Goal: Transaction & Acquisition: Purchase product/service

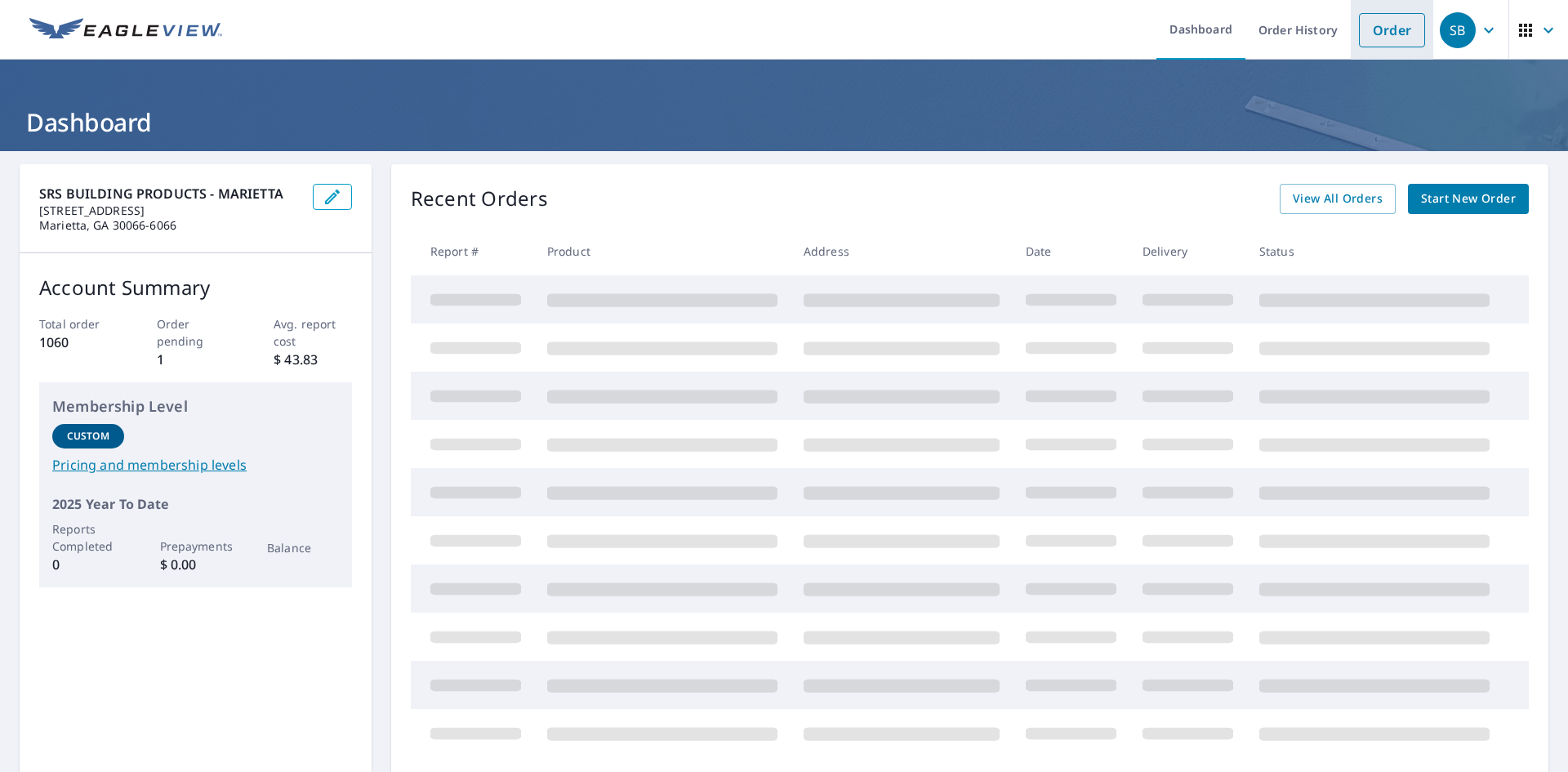
click at [1381, 37] on link "Order" at bounding box center [1393, 30] width 66 height 34
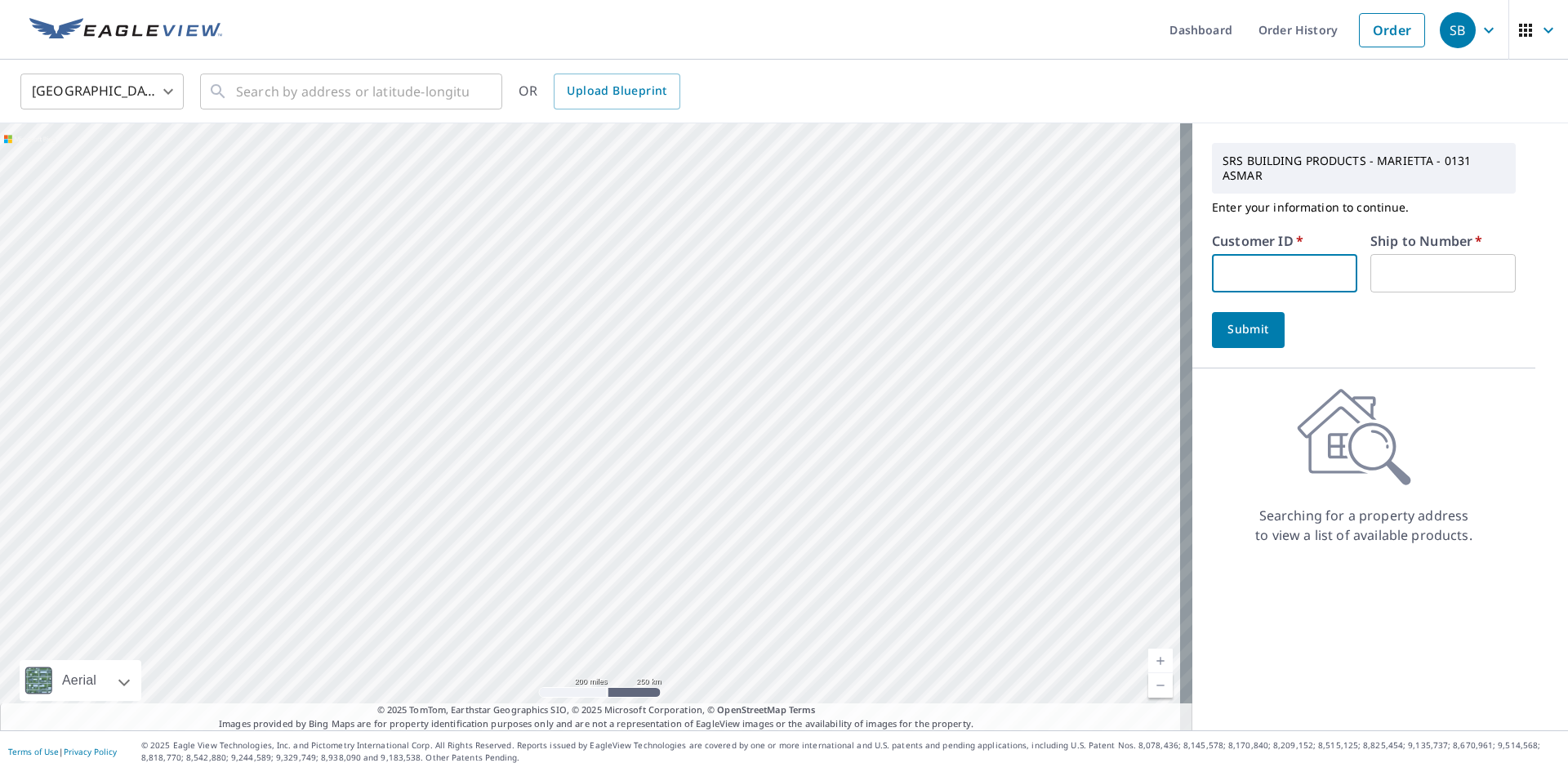
click at [1294, 286] on input "text" at bounding box center [1284, 273] width 146 height 38
type input "S072794"
click at [1412, 275] on input "text" at bounding box center [1443, 273] width 146 height 38
type input "1"
click at [1248, 334] on span "Submit" at bounding box center [1248, 329] width 46 height 20
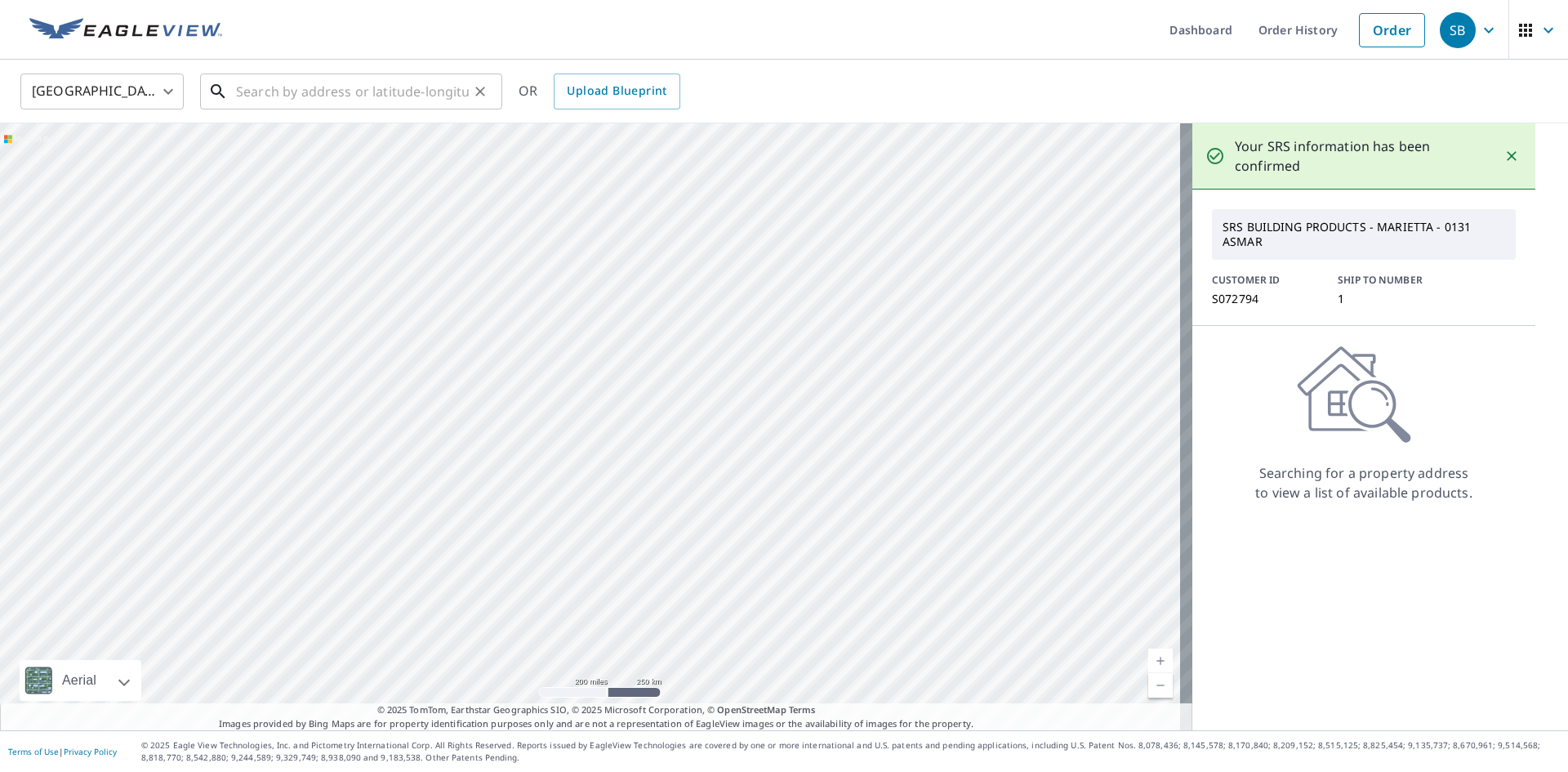
click at [362, 100] on input "text" at bounding box center [352, 92] width 233 height 45
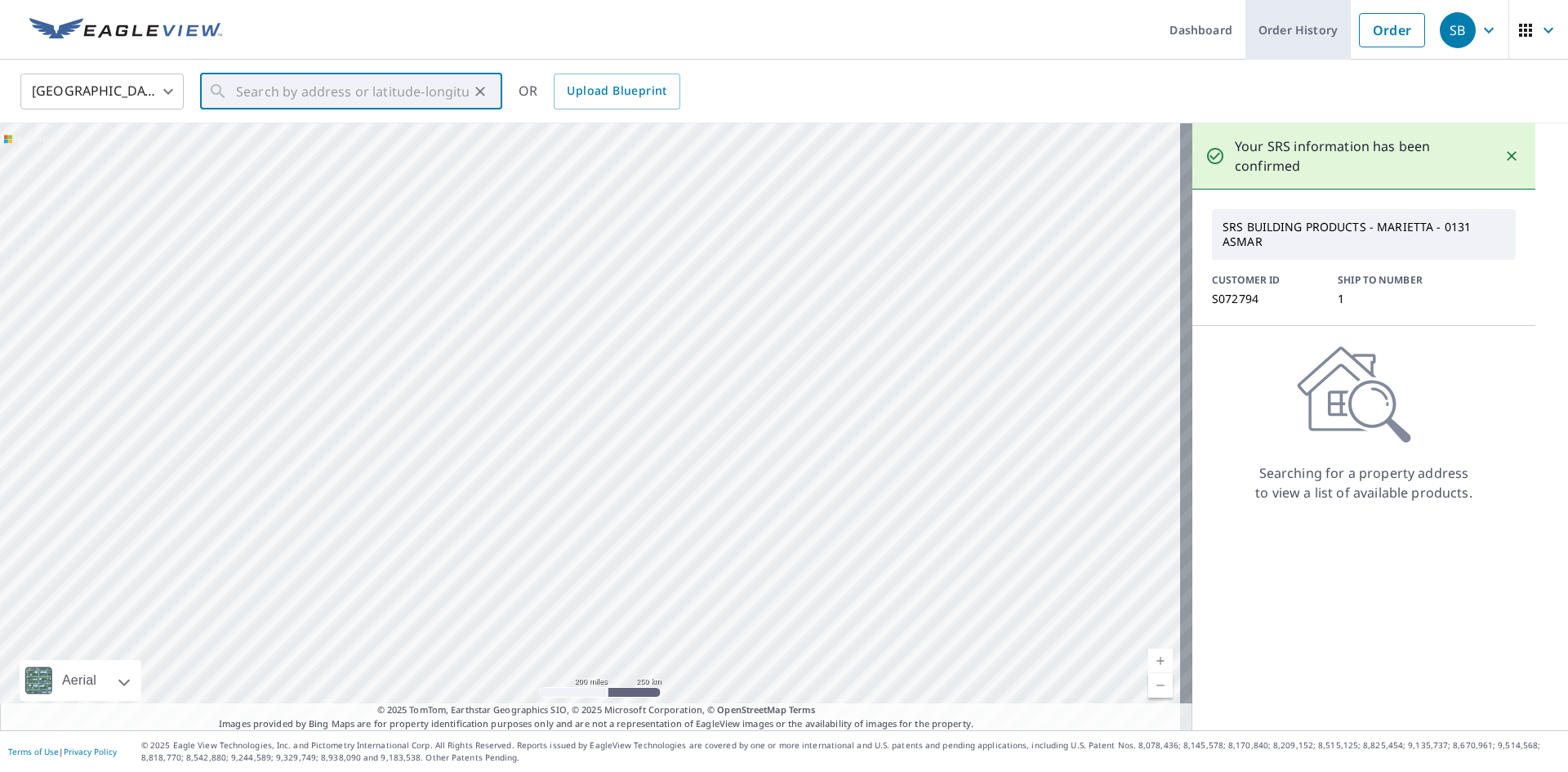
click at [1282, 31] on link "Order History" at bounding box center [1298, 30] width 106 height 59
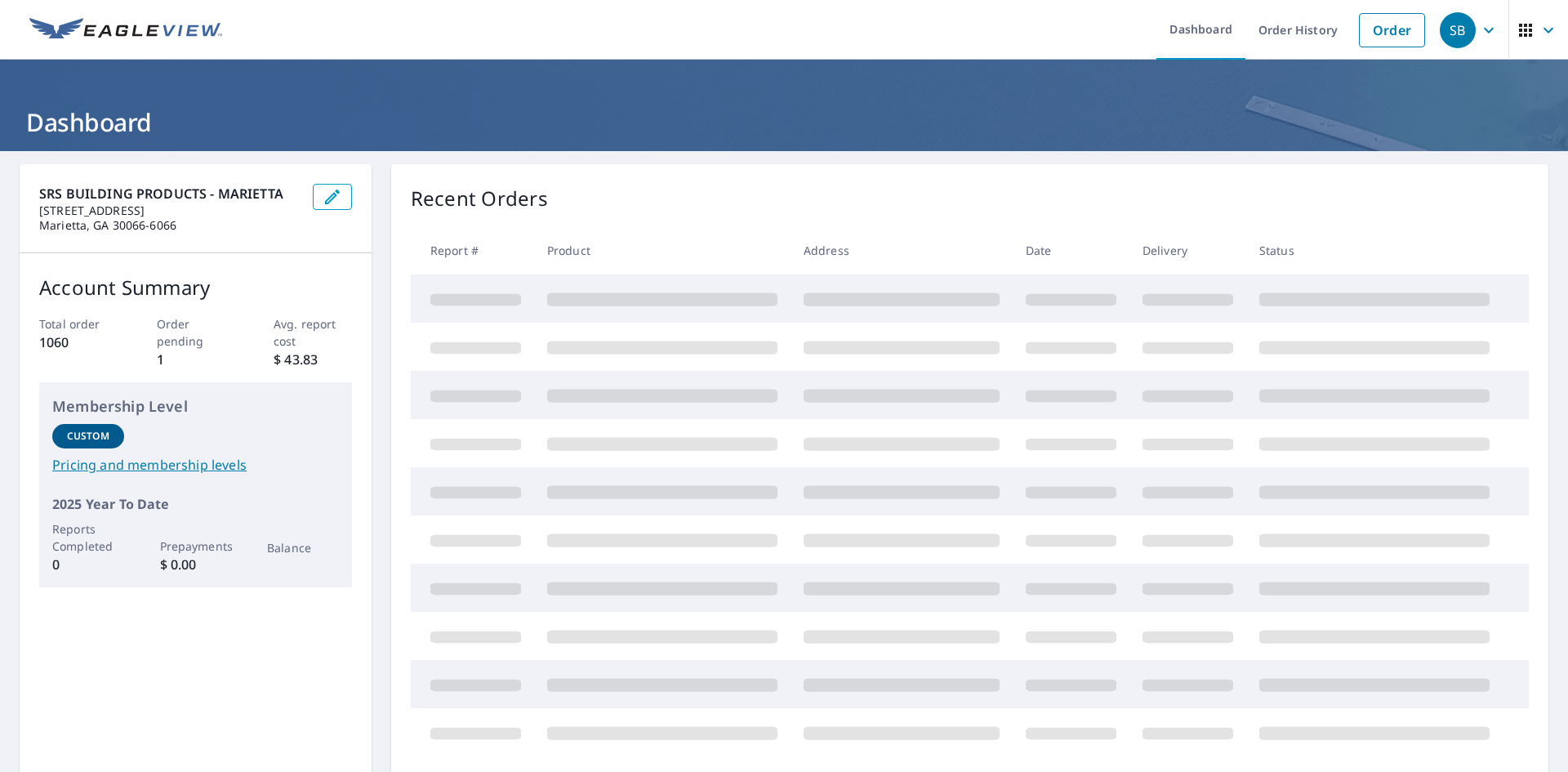
click at [145, 348] on div "Total order 1060 Order pending 1 Avg. report cost $ 43.83" at bounding box center [196, 342] width 313 height 54
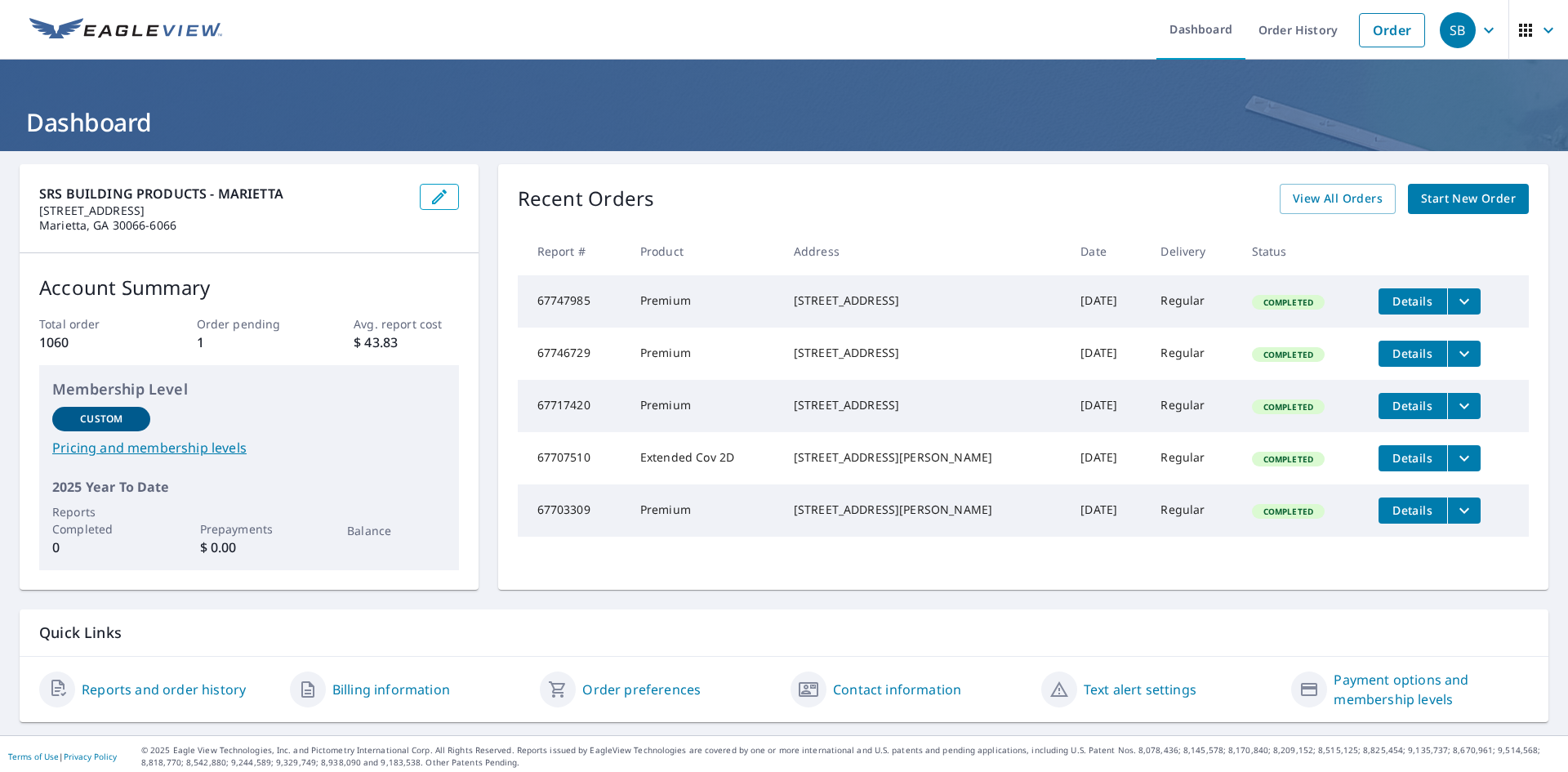
click at [1455, 196] on span "Start New Order" at bounding box center [1468, 198] width 95 height 20
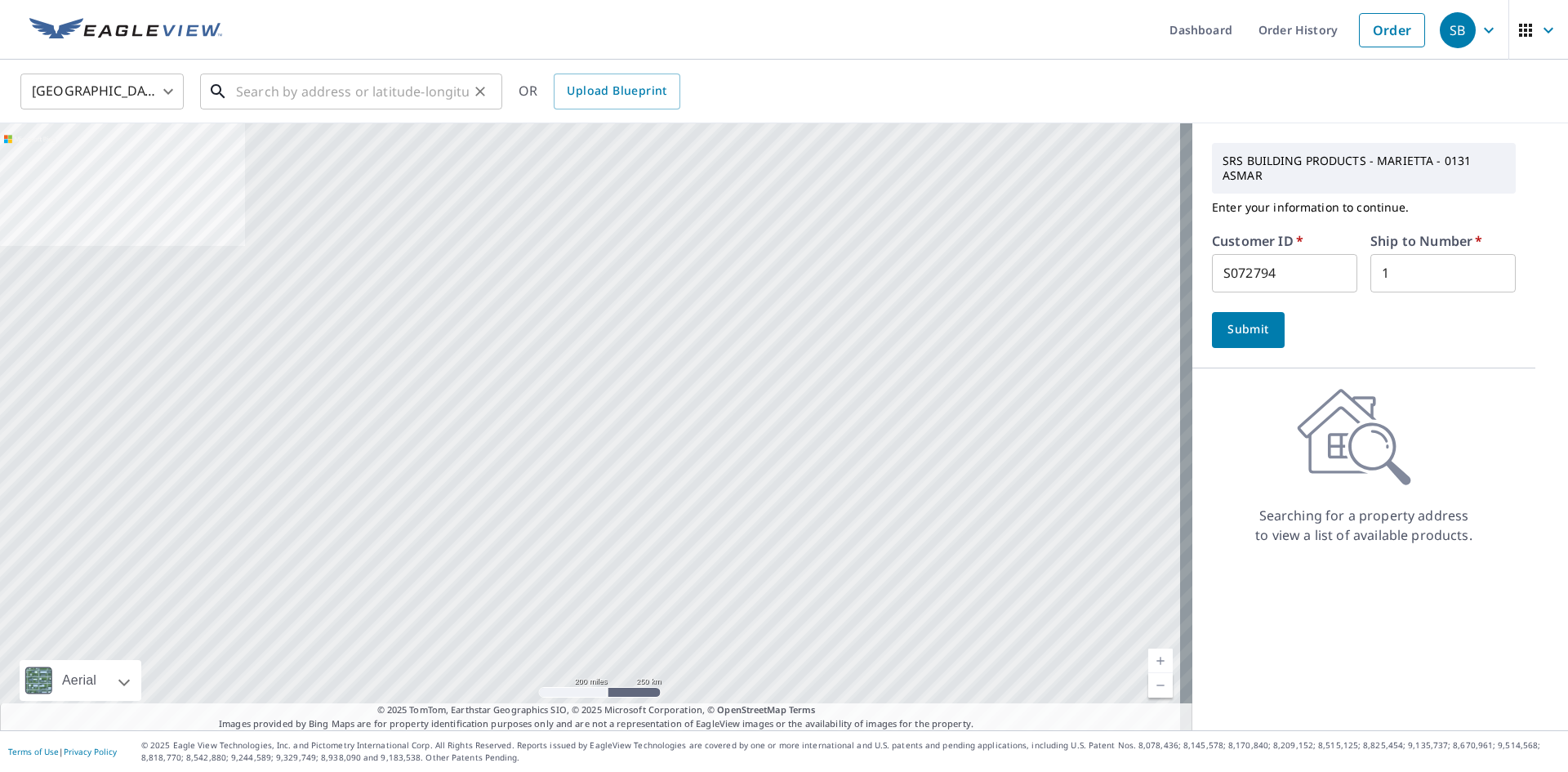
click at [374, 97] on input "text" at bounding box center [352, 92] width 233 height 45
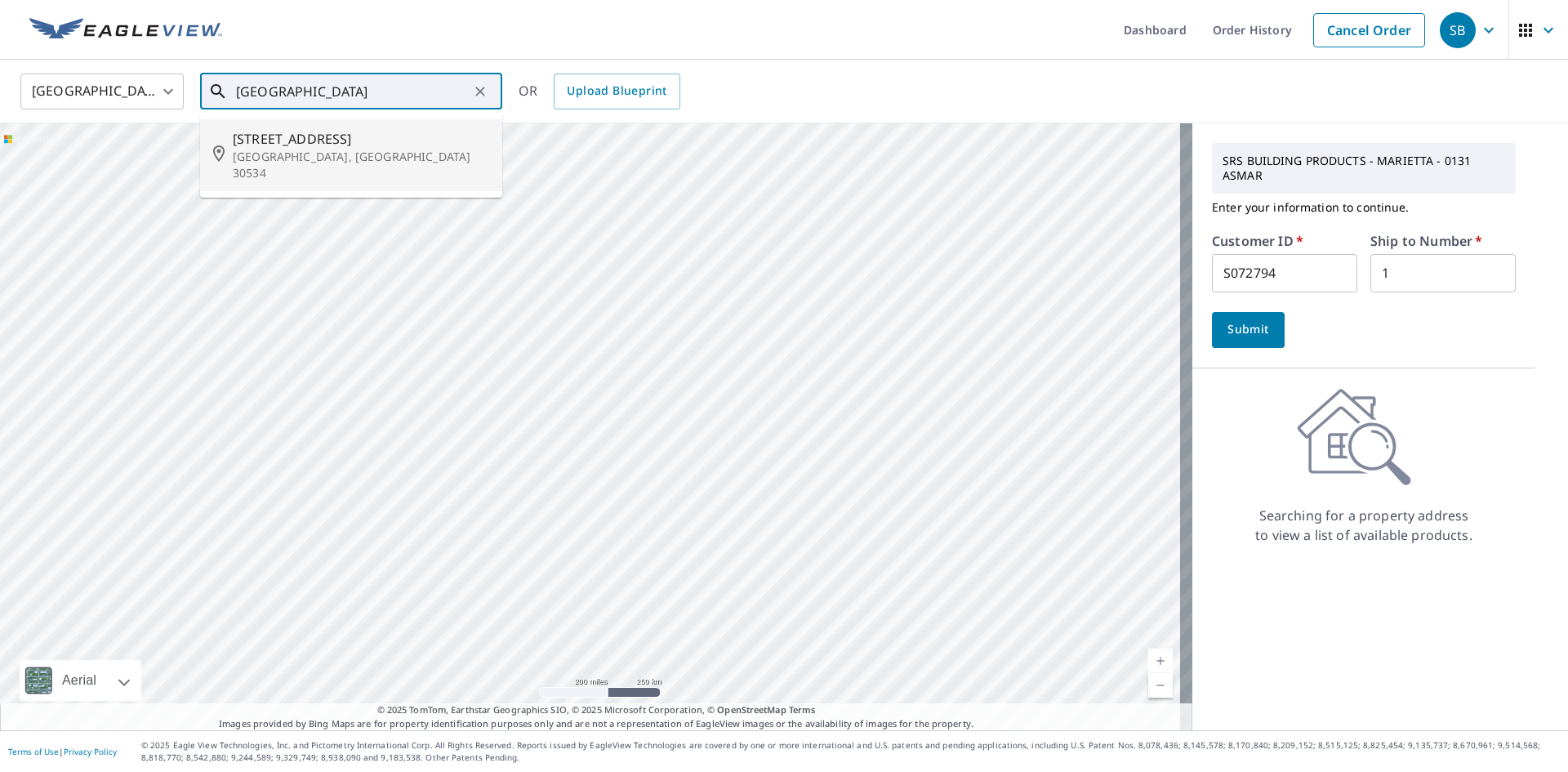
click at [375, 134] on span "[STREET_ADDRESS]" at bounding box center [361, 139] width 257 height 19
type input "[STREET_ADDRESS][PERSON_NAME]"
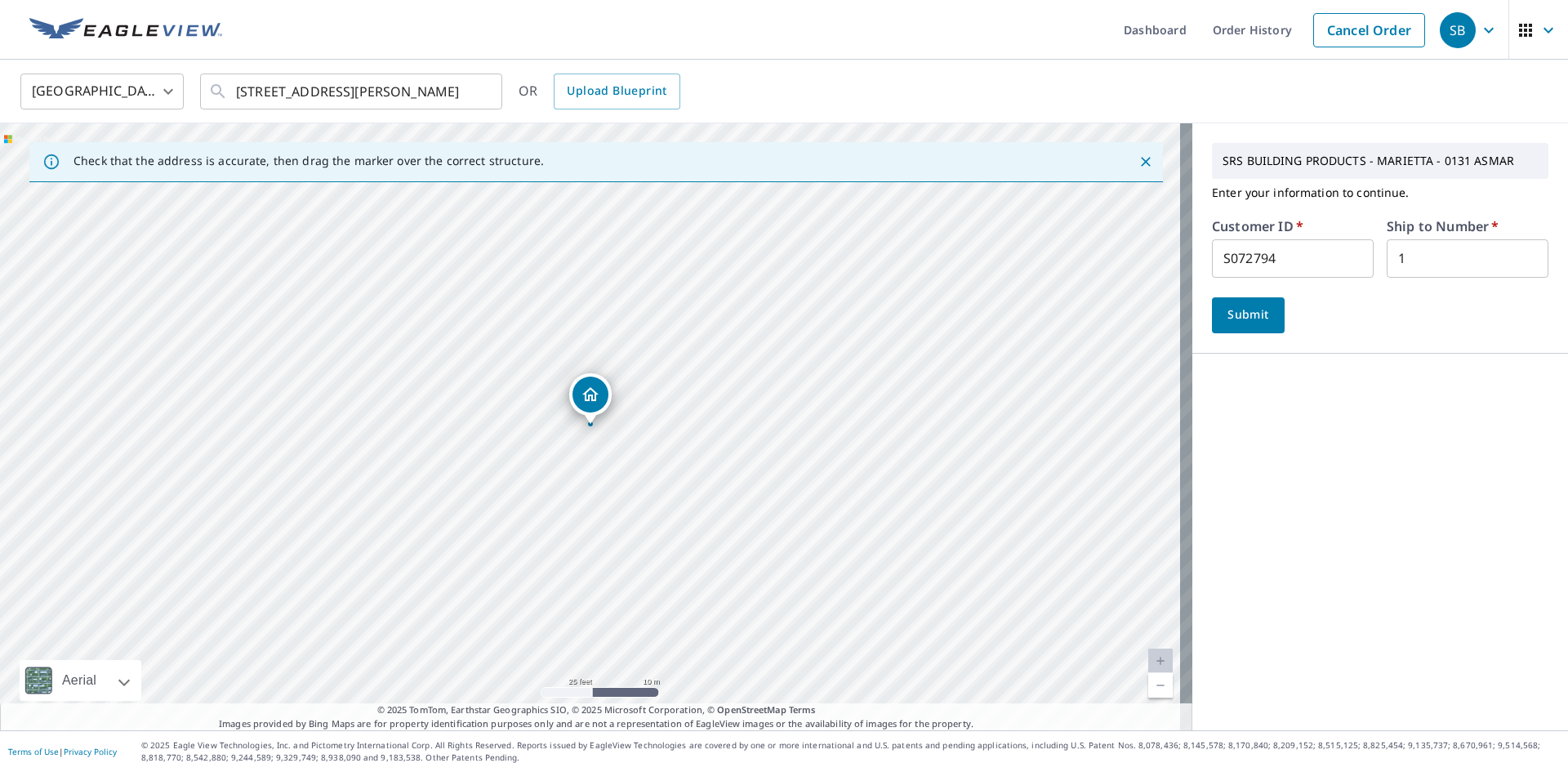
click at [1251, 323] on span "Submit" at bounding box center [1248, 314] width 46 height 20
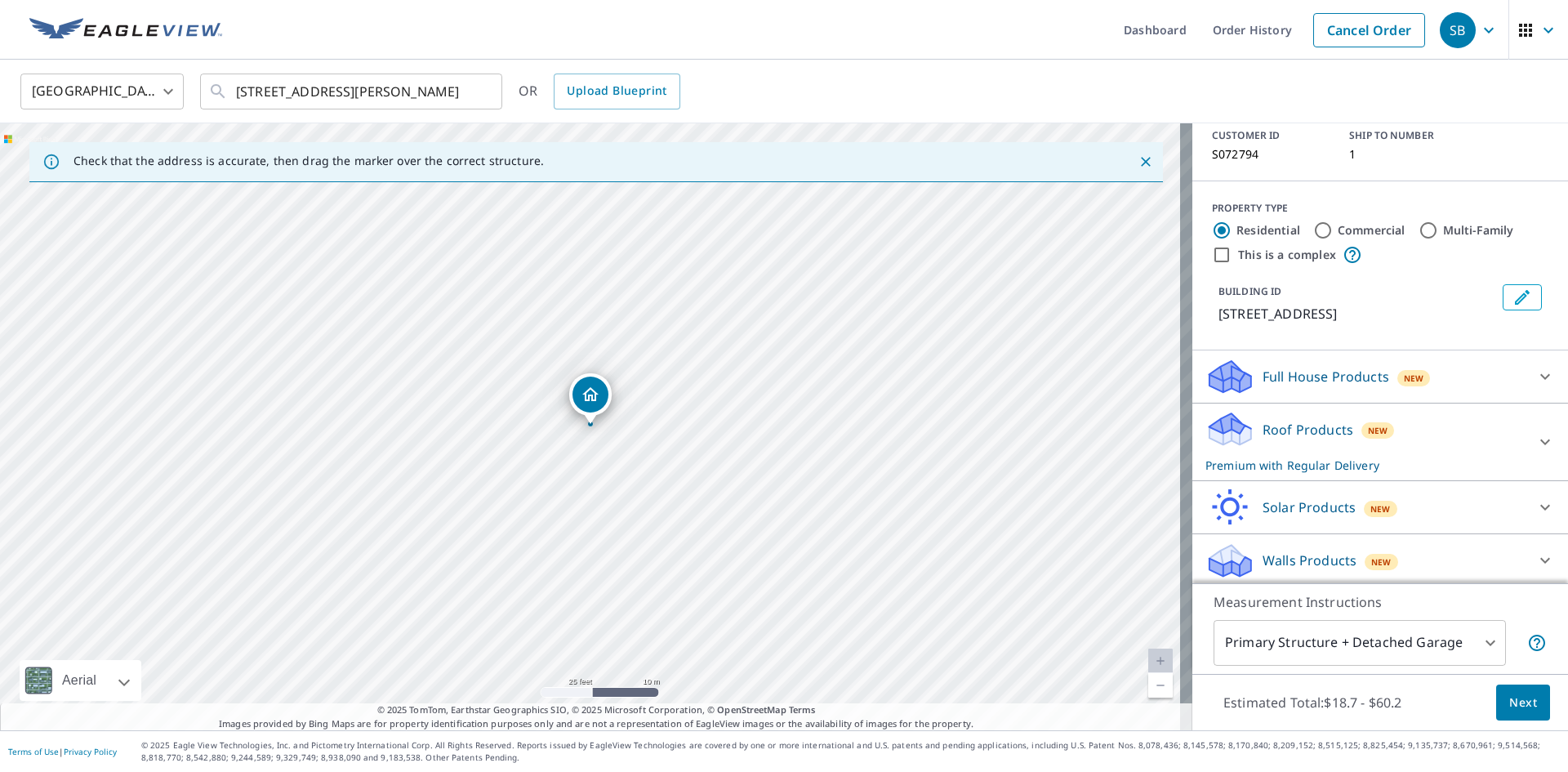
scroll to position [114, 0]
click at [1429, 639] on body "SB SB Dashboard Order History Cancel Order SB [GEOGRAPHIC_DATA] US ​ [STREET_AD…" at bounding box center [784, 386] width 1568 height 772
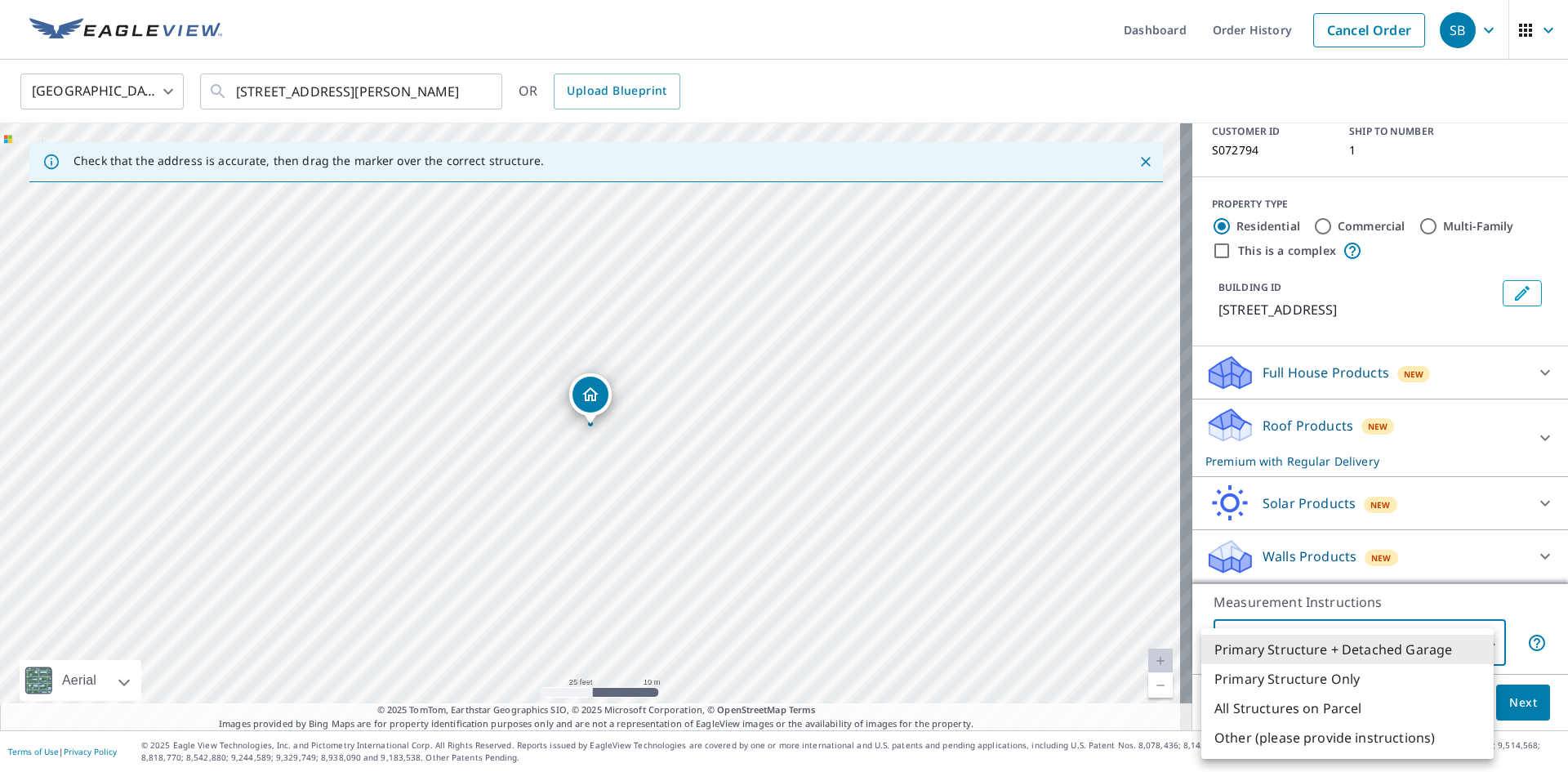
click at [1354, 676] on li "Primary Structure Only" at bounding box center [1347, 679] width 292 height 30
type input "2"
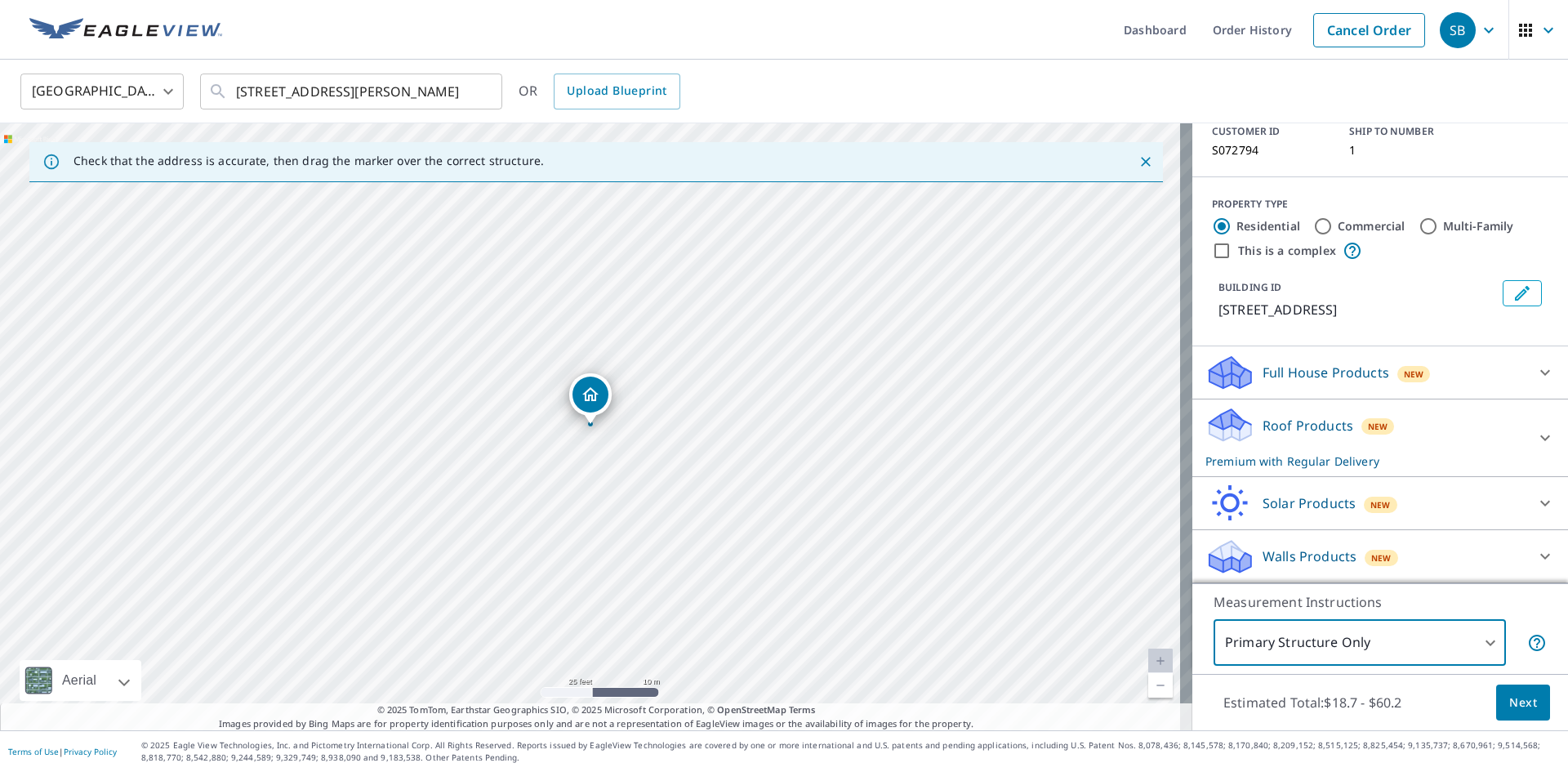
click at [1510, 711] on span "Next" at bounding box center [1523, 702] width 28 height 20
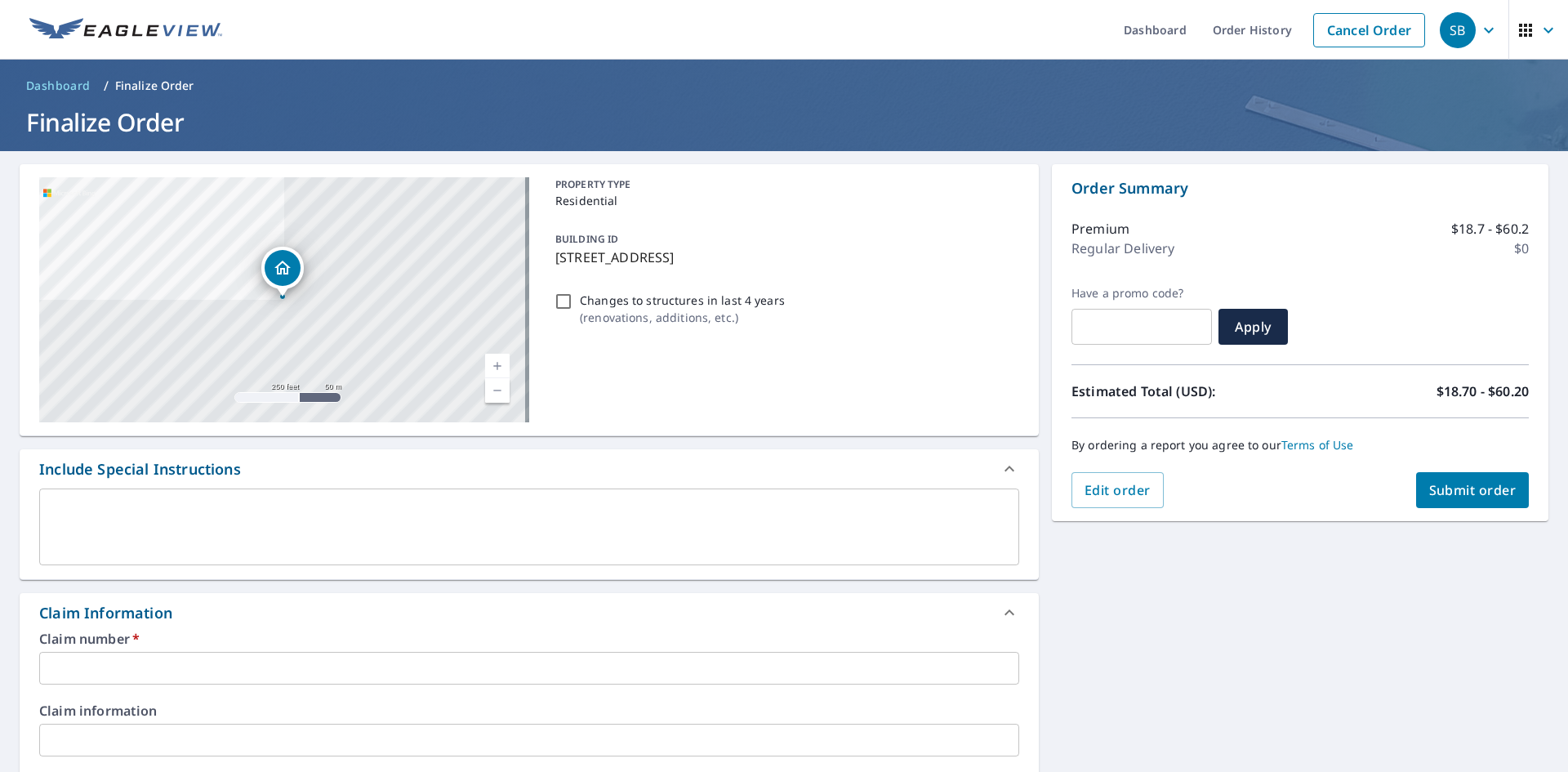
click at [306, 661] on input "text" at bounding box center [529, 668] width 980 height 32
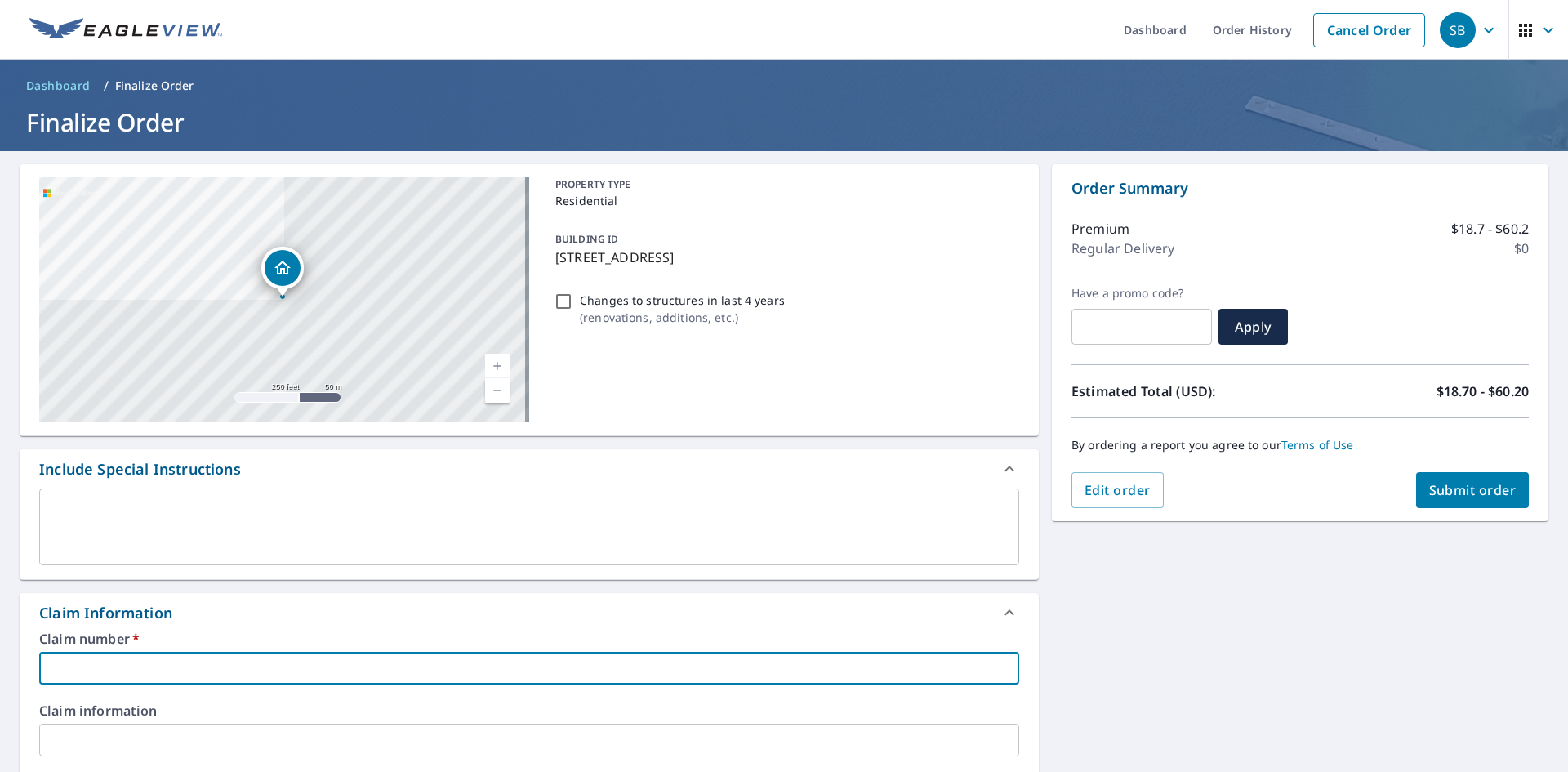
type input "0131"
checkbox input "true"
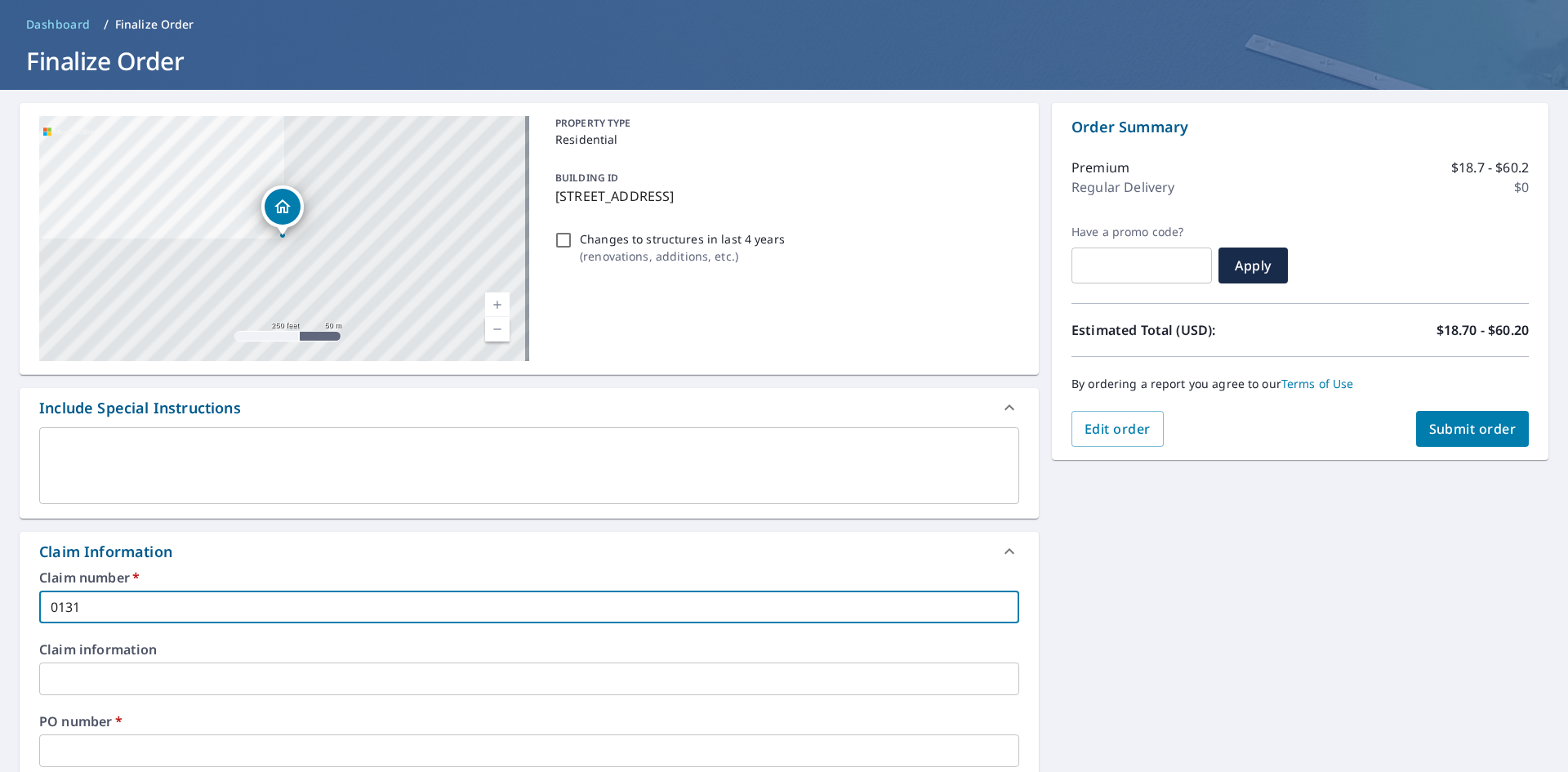
scroll to position [409, 0]
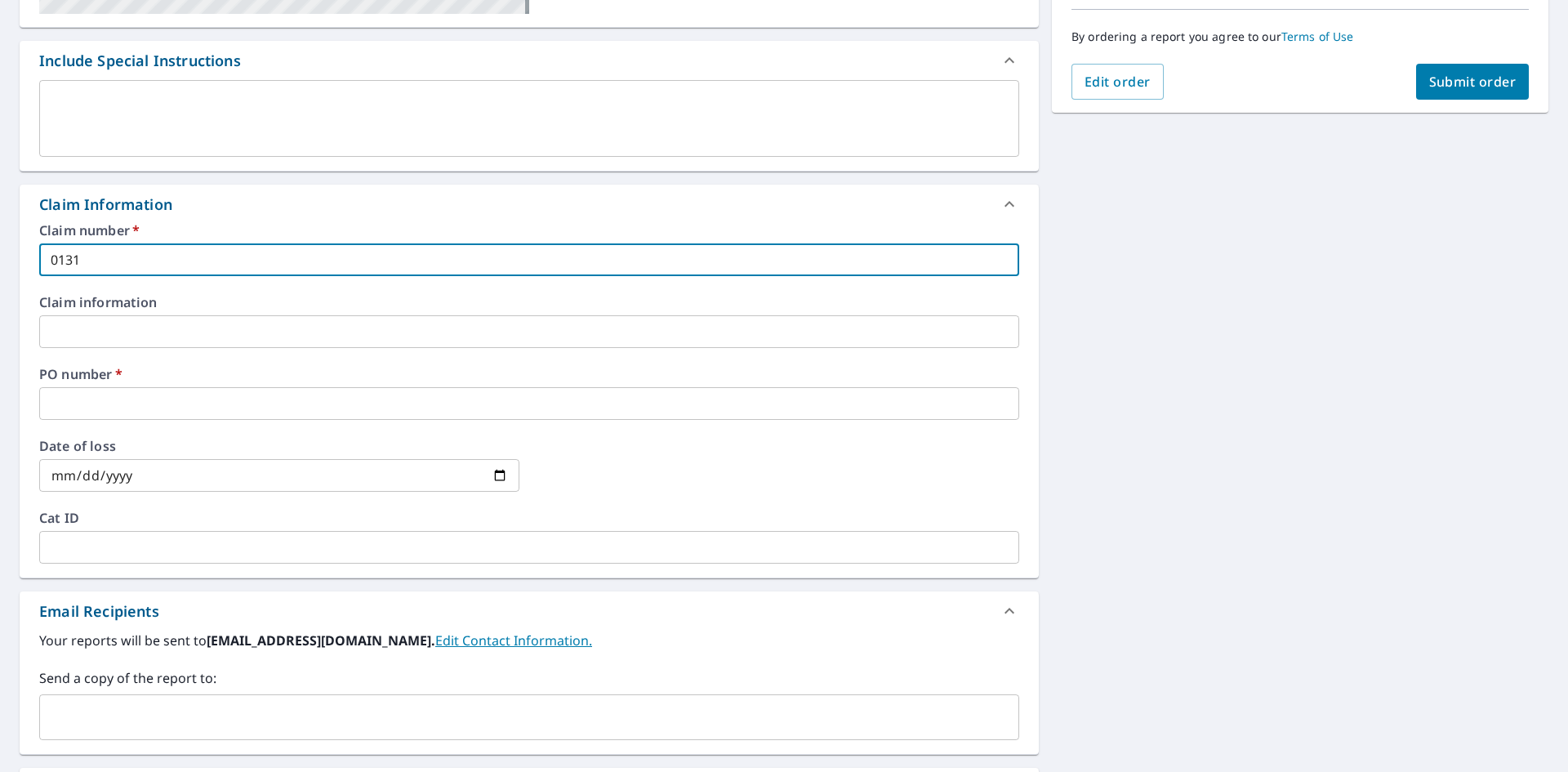
click at [172, 392] on input "text" at bounding box center [529, 403] width 980 height 32
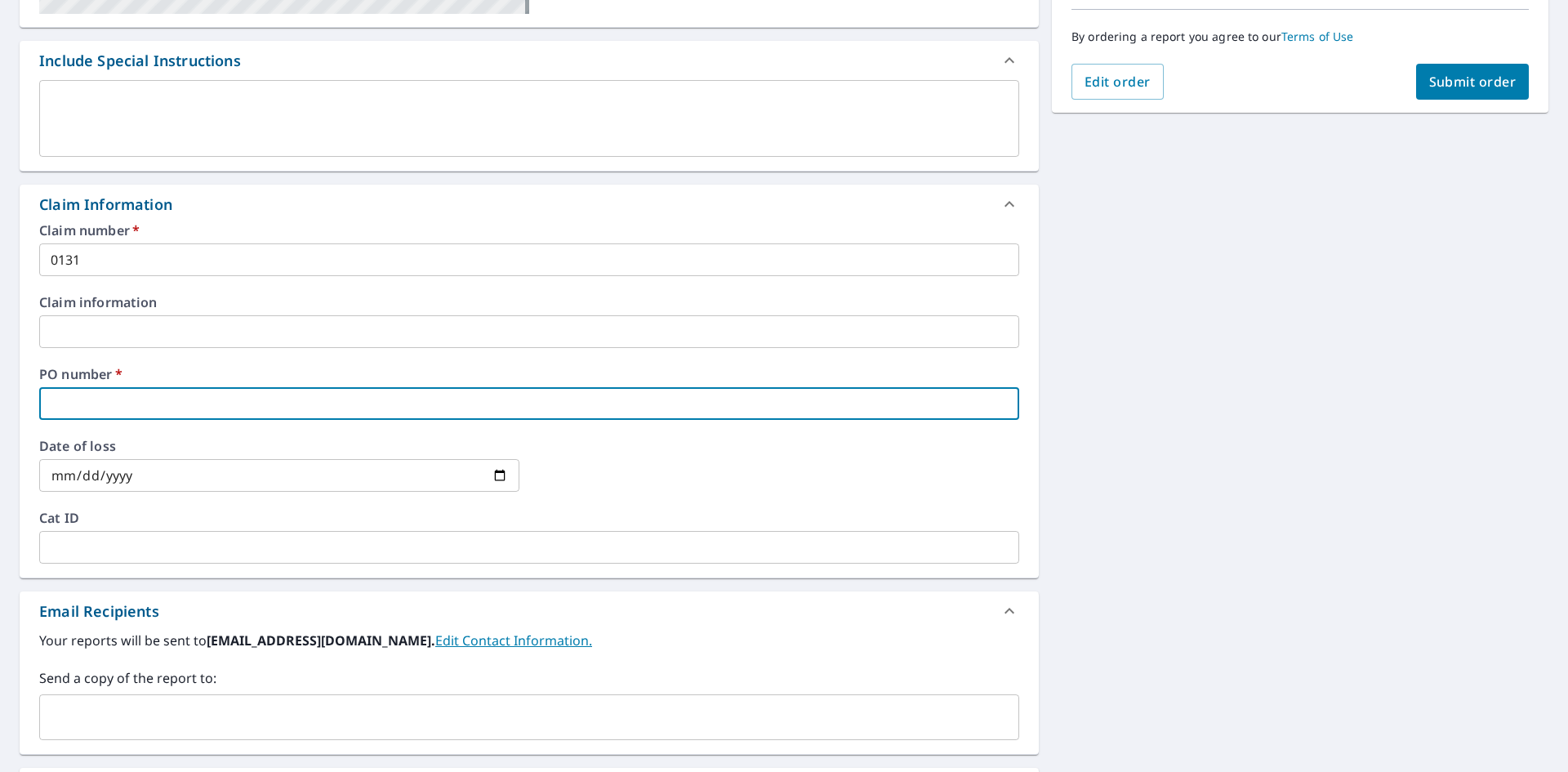
type input "0131"
click at [1467, 99] on button "Submit order" at bounding box center [1473, 81] width 113 height 36
checkbox input "true"
